Goal: Entertainment & Leisure: Consume media (video, audio)

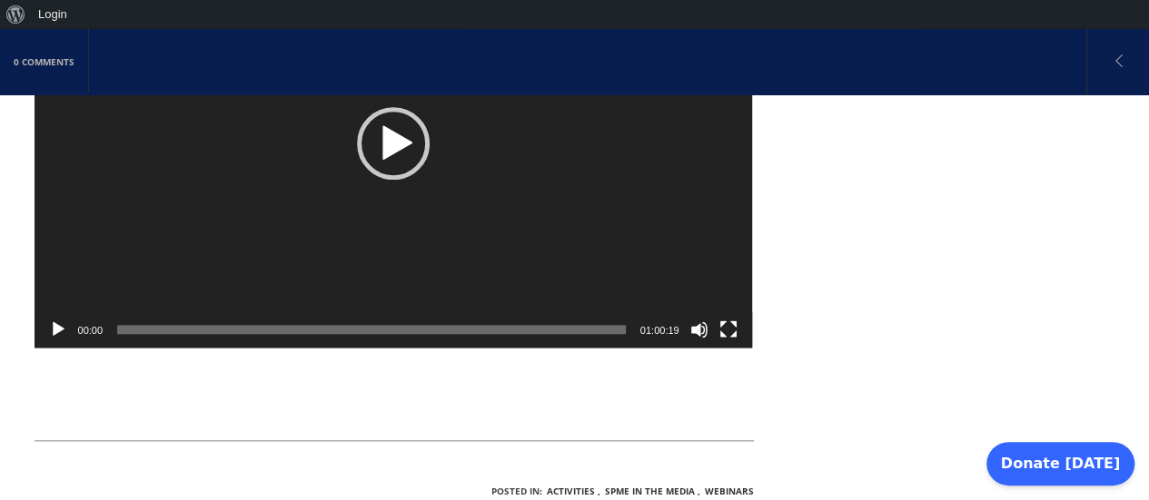
scroll to position [727, 0]
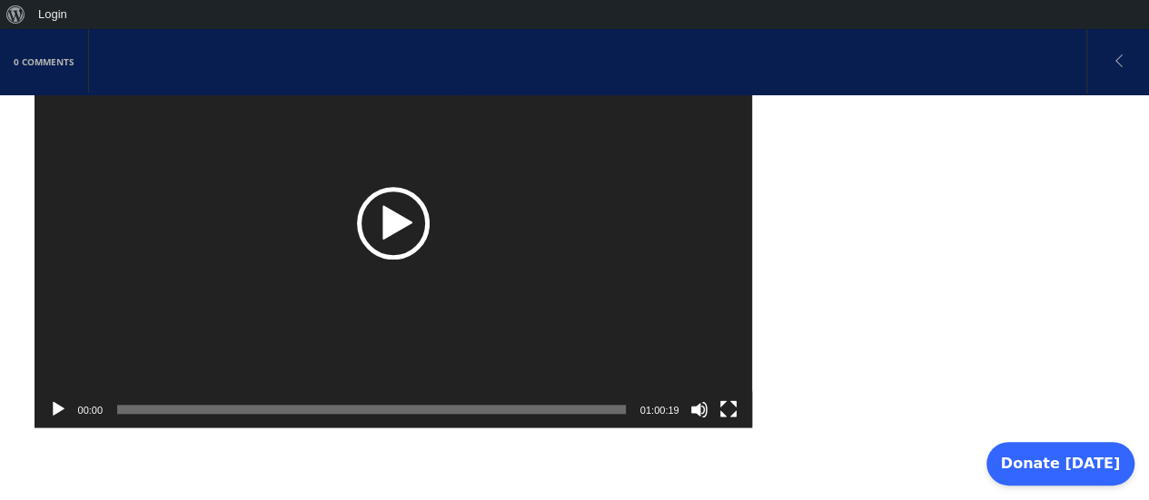
click at [400, 192] on div "Play" at bounding box center [393, 223] width 73 height 73
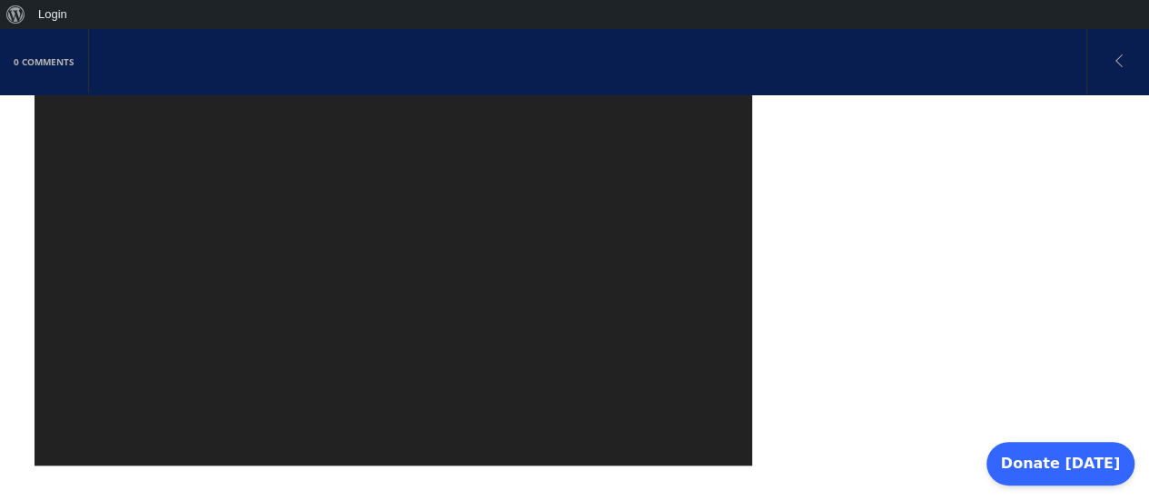
click at [416, 329] on video "[URL][DOMAIN_NAME]" at bounding box center [394, 261] width 718 height 409
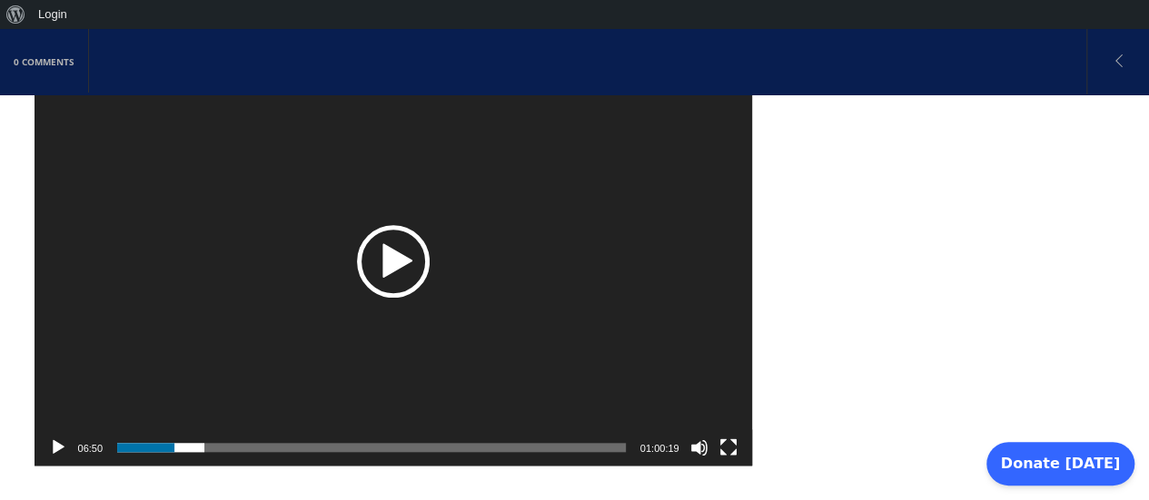
click at [389, 228] on div "Play" at bounding box center [393, 261] width 73 height 73
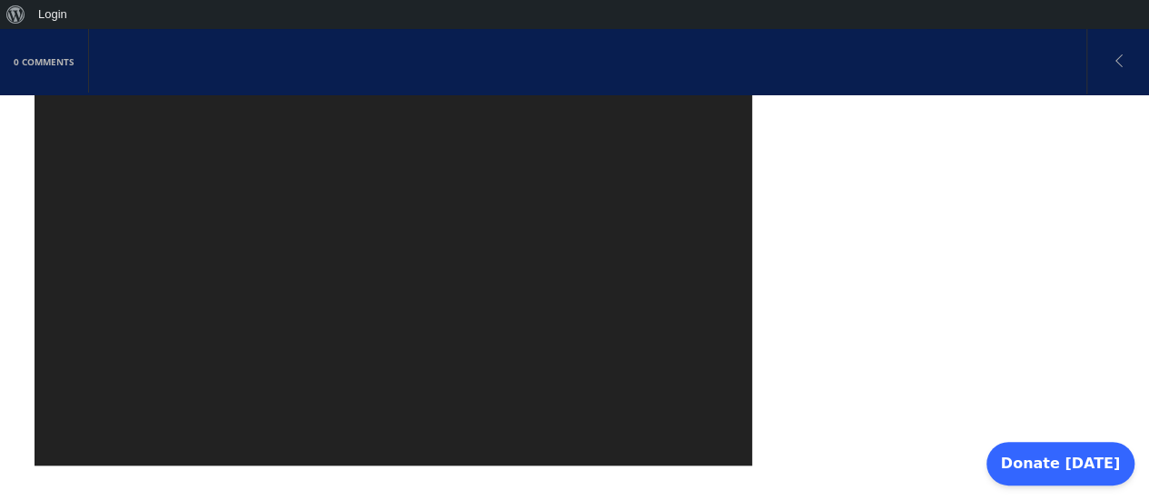
click at [483, 278] on video "[URL][DOMAIN_NAME]" at bounding box center [394, 261] width 718 height 409
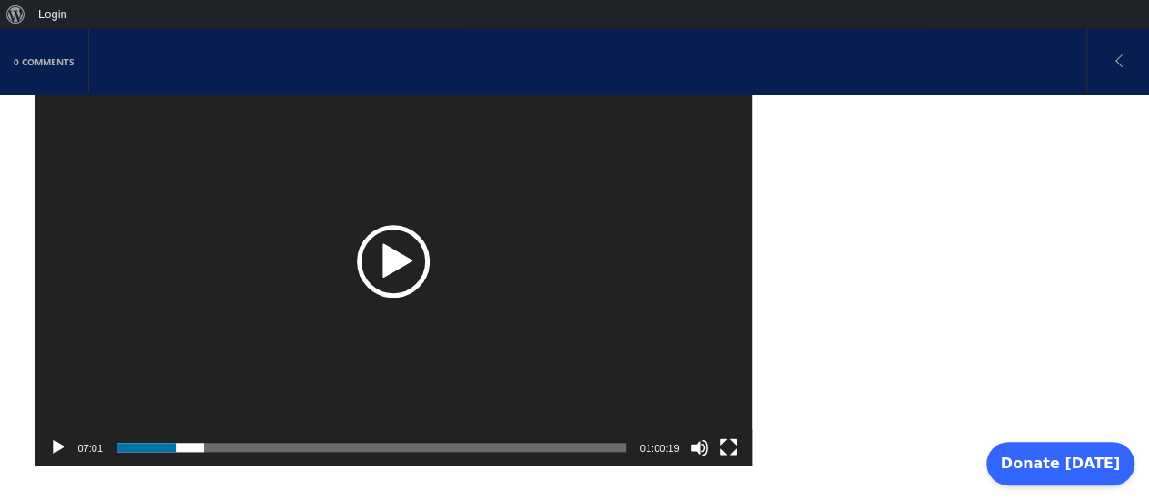
click at [366, 241] on div "Play" at bounding box center [393, 261] width 73 height 73
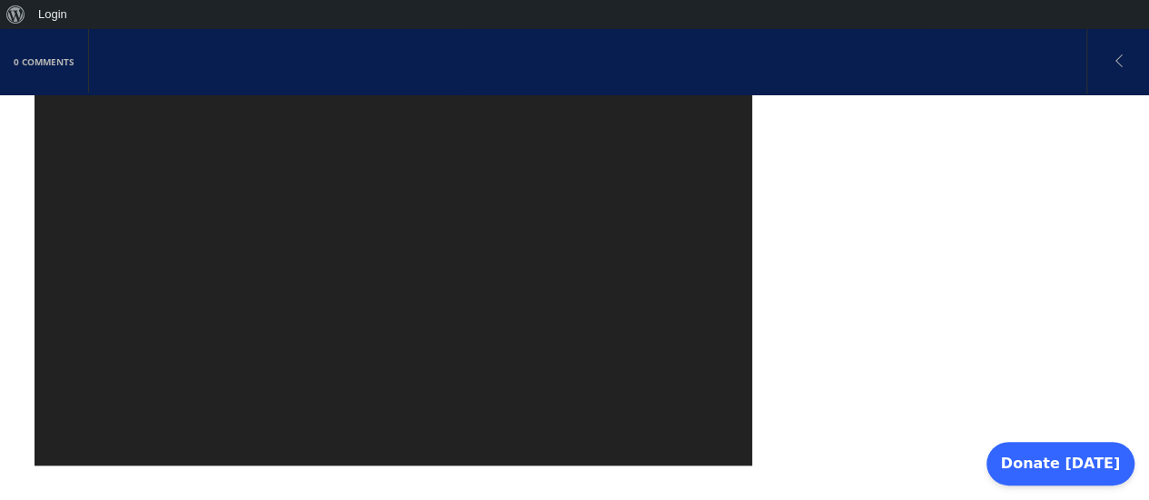
click at [392, 334] on video "[URL][DOMAIN_NAME]" at bounding box center [394, 261] width 718 height 409
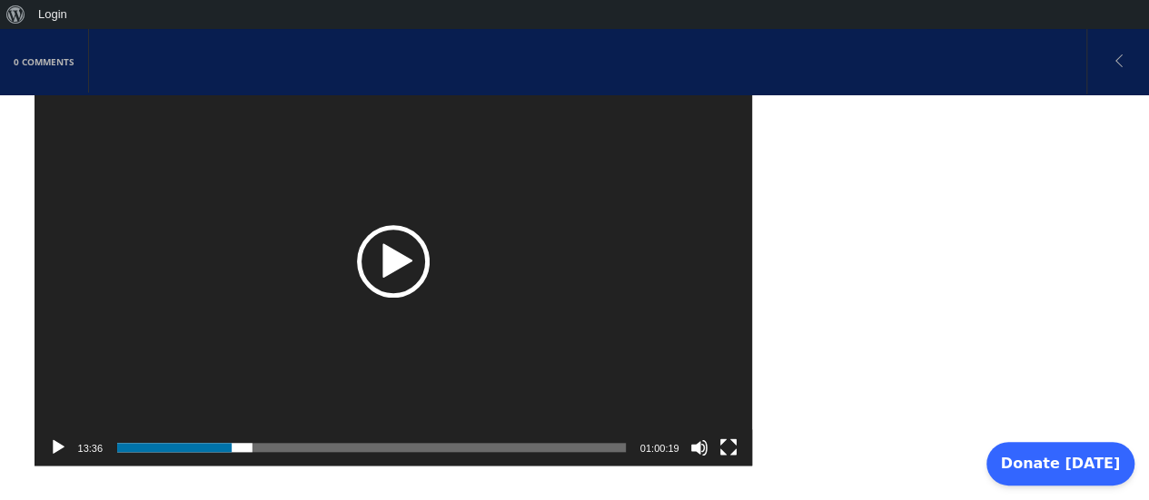
click at [395, 243] on div "Play" at bounding box center [393, 261] width 73 height 73
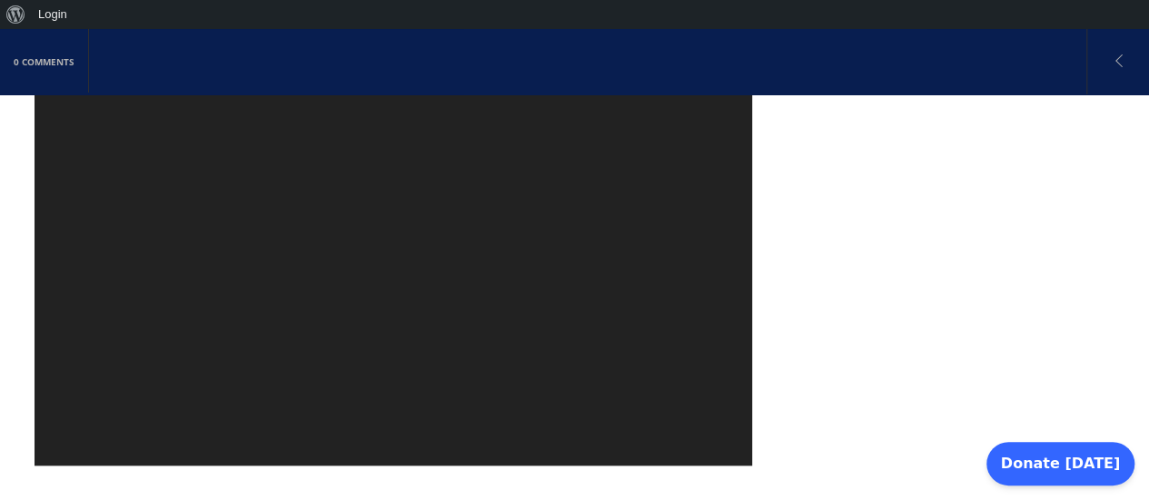
click at [371, 272] on video "[URL][DOMAIN_NAME]" at bounding box center [394, 261] width 718 height 409
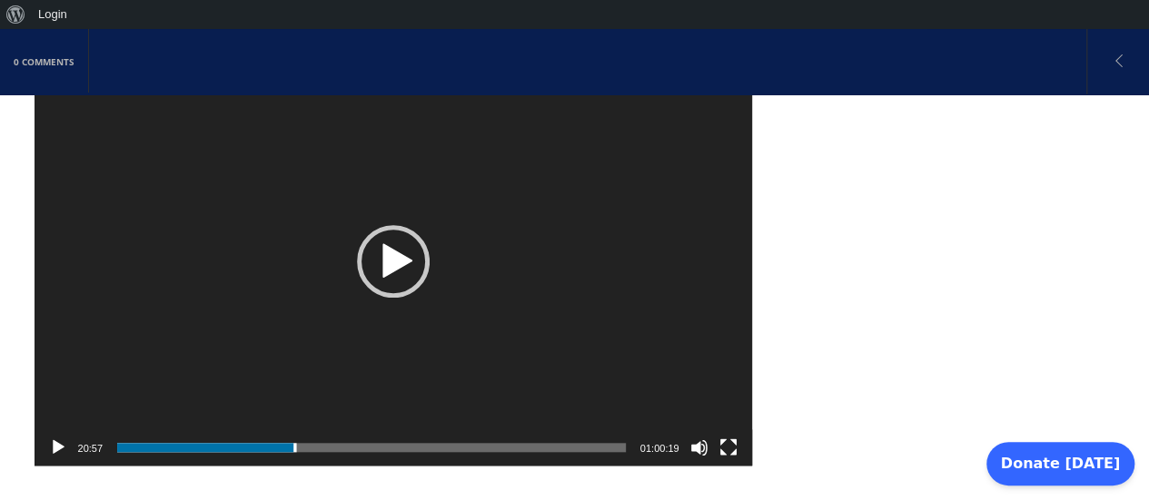
click at [315, 256] on div "Video Player" at bounding box center [394, 261] width 718 height 409
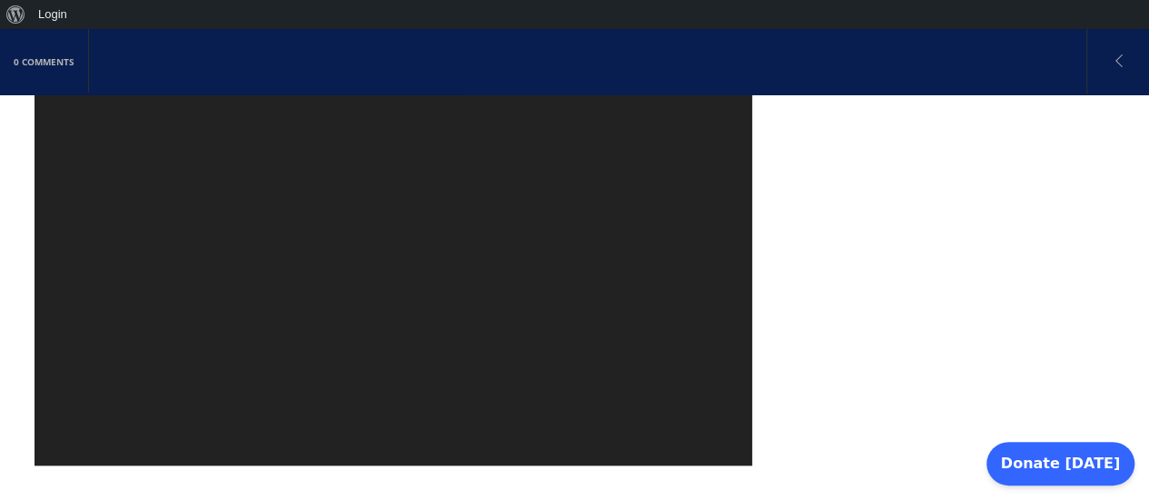
click at [318, 339] on video "[URL][DOMAIN_NAME]" at bounding box center [394, 261] width 718 height 409
